Goal: Information Seeking & Learning: Learn about a topic

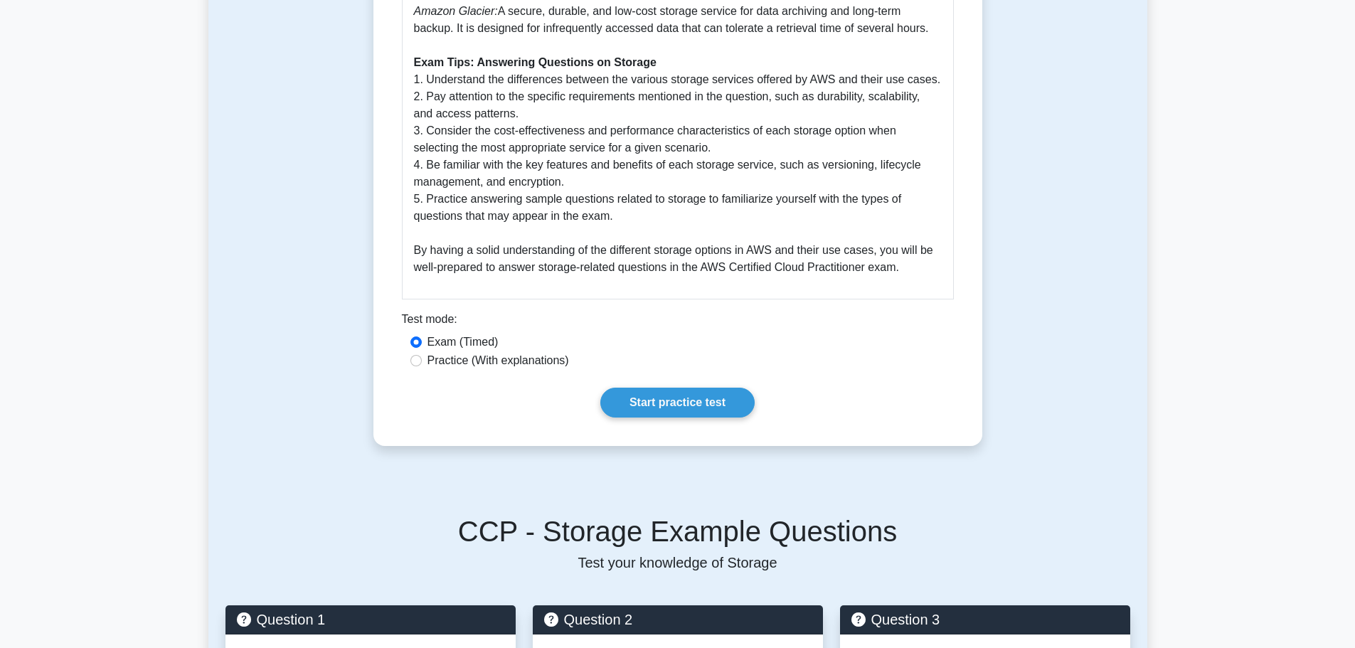
scroll to position [963, 0]
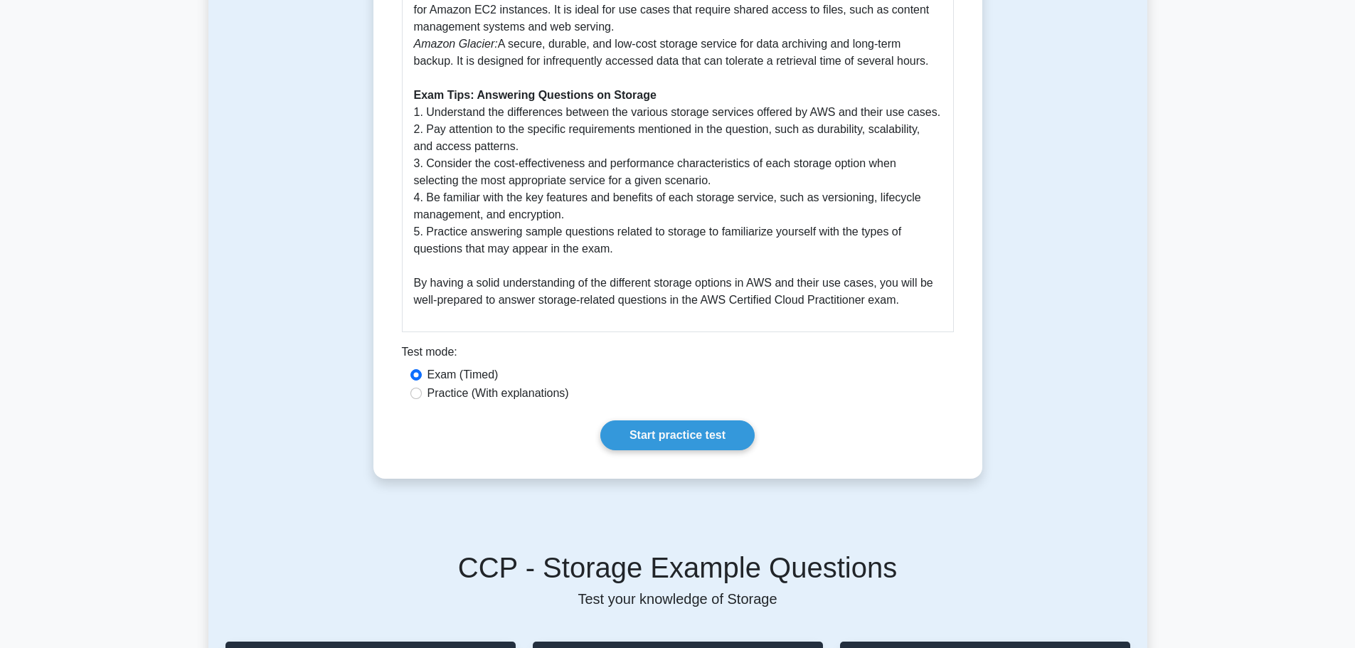
click at [462, 402] on label "Practice (With explanations)" at bounding box center [499, 393] width 142 height 17
click at [422, 399] on input "Practice (With explanations)" at bounding box center [415, 393] width 11 height 11
radio input "true"
click at [705, 450] on link "Start practice test" at bounding box center [677, 435] width 154 height 30
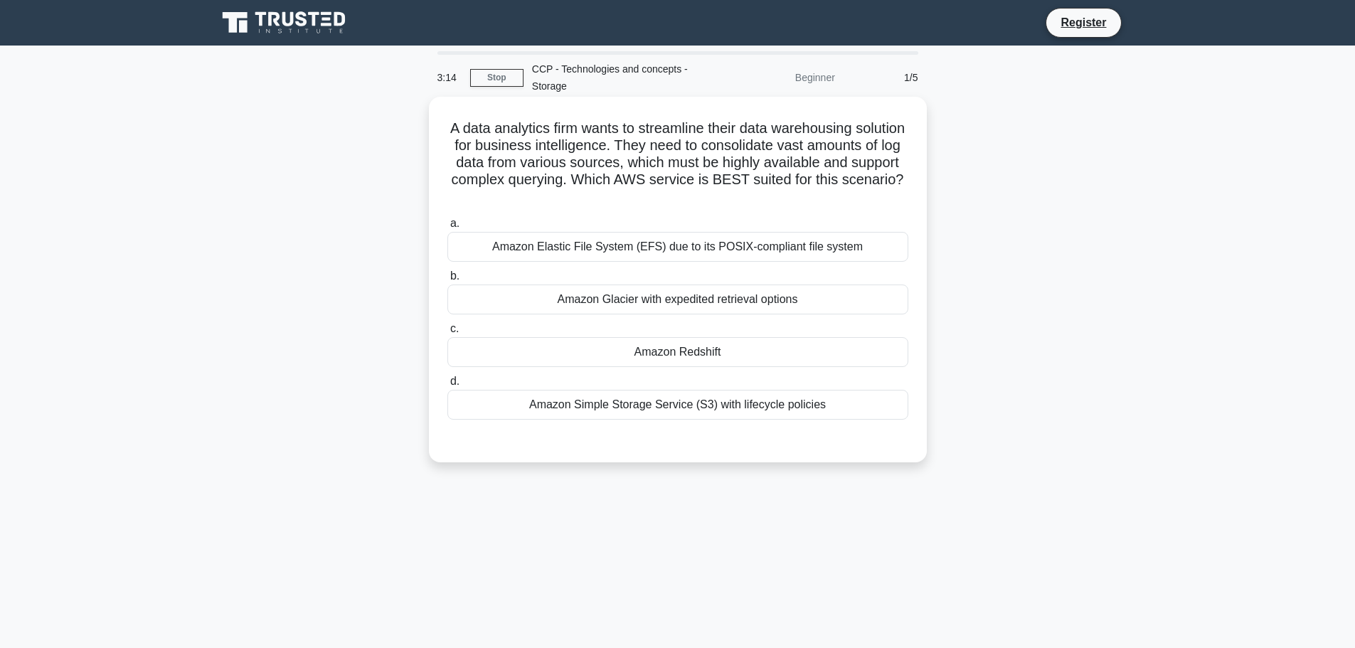
drag, startPoint x: 529, startPoint y: 156, endPoint x: 795, endPoint y: 174, distance: 266.6
click at [795, 174] on h5 "A data analytics firm wants to streamline their data warehousing solution for b…" at bounding box center [678, 163] width 464 height 87
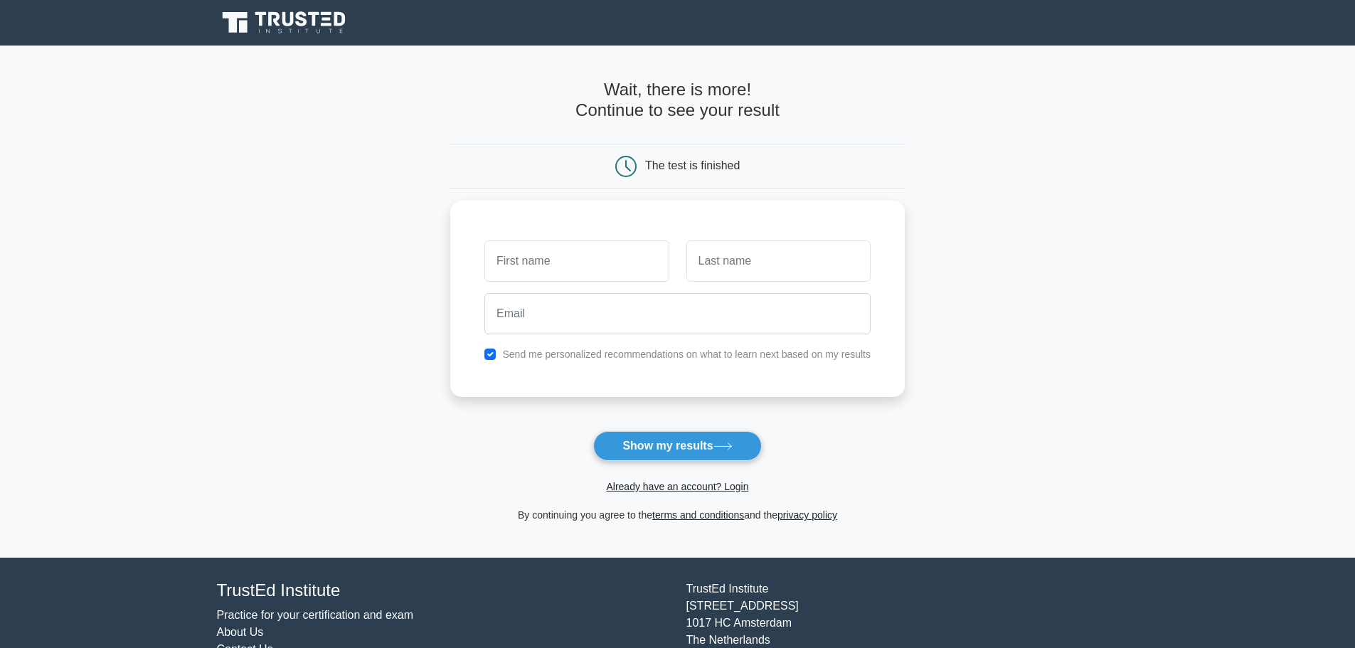
click at [685, 423] on form "Wait, there is more! Continue to see your result The test is finished and the" at bounding box center [677, 302] width 455 height 444
click at [688, 446] on button "Show my results" at bounding box center [677, 446] width 168 height 30
